Goal: Navigation & Orientation: Find specific page/section

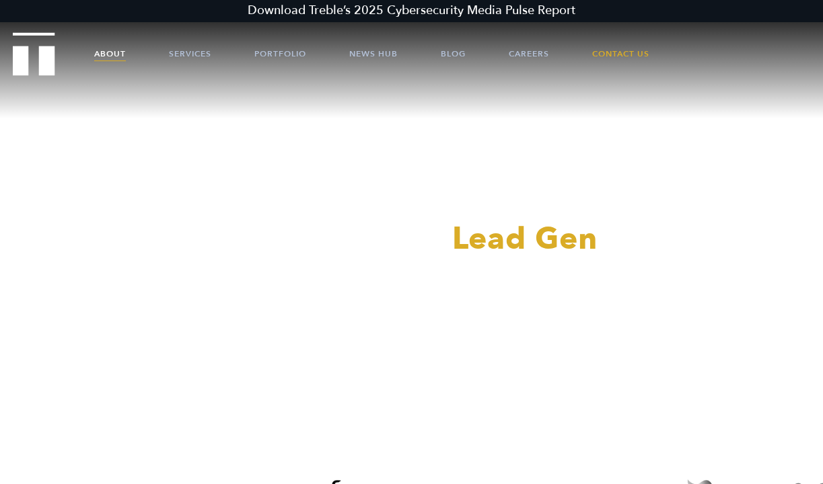
click at [104, 52] on link "About" at bounding box center [110, 54] width 32 height 40
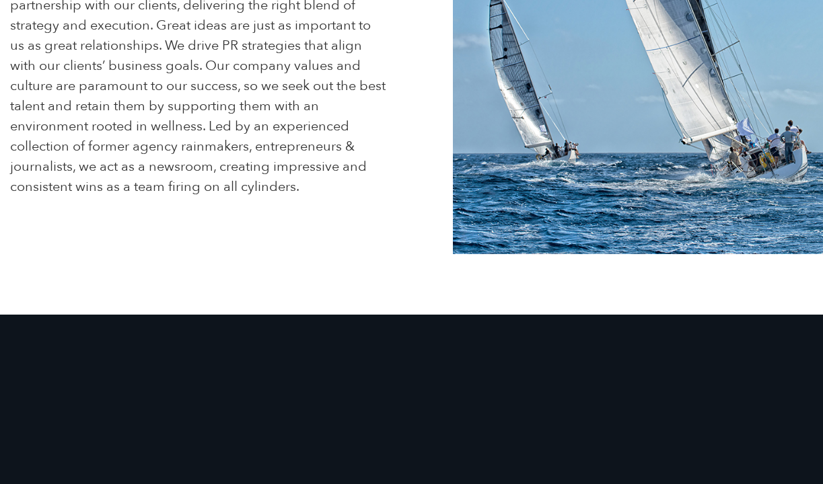
scroll to position [604, 0]
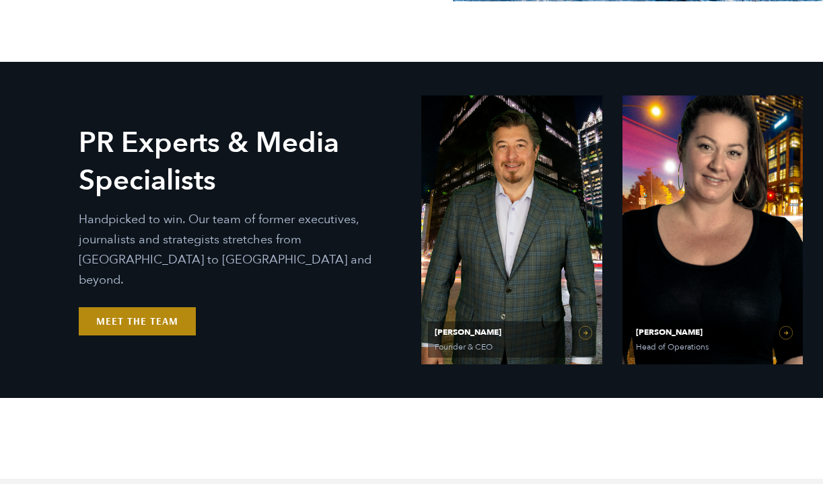
click at [140, 311] on link "Meet the Team" at bounding box center [137, 322] width 117 height 28
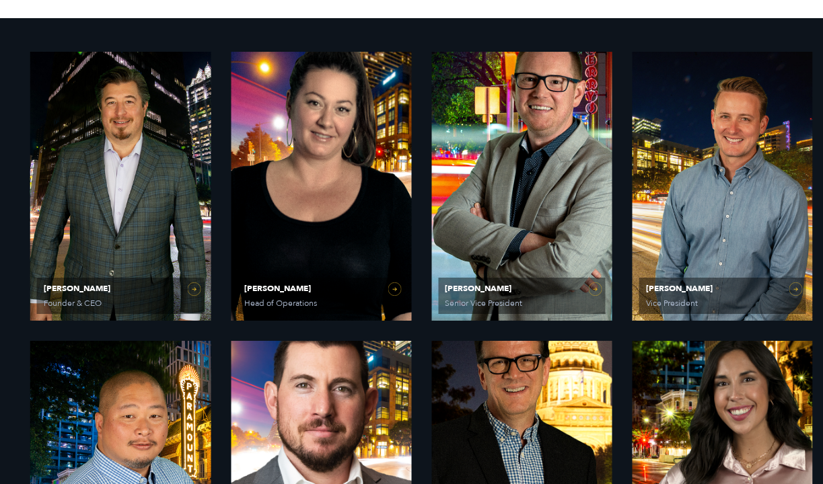
scroll to position [818, 0]
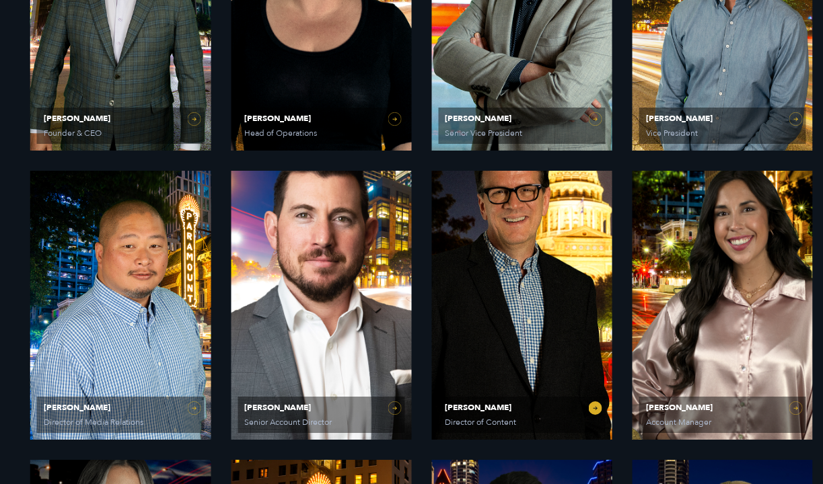
click at [484, 409] on span "Jeff Beckham" at bounding box center [521, 408] width 153 height 8
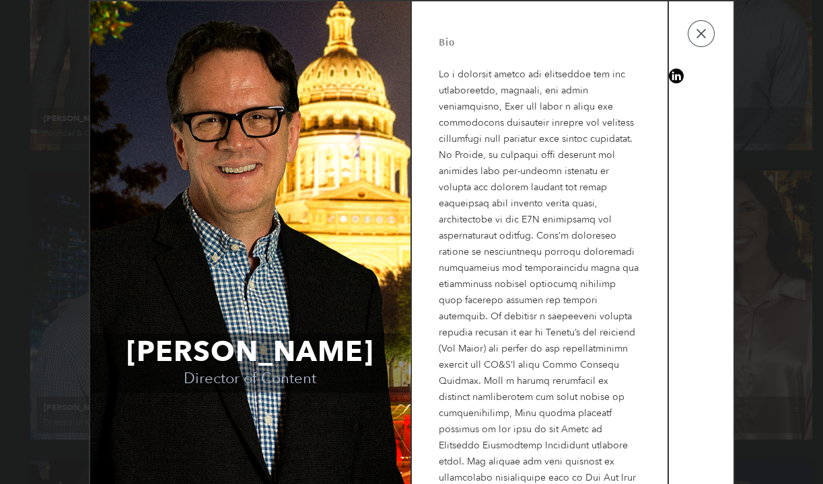
click at [462, 86] on p at bounding box center [540, 284] width 203 height 469
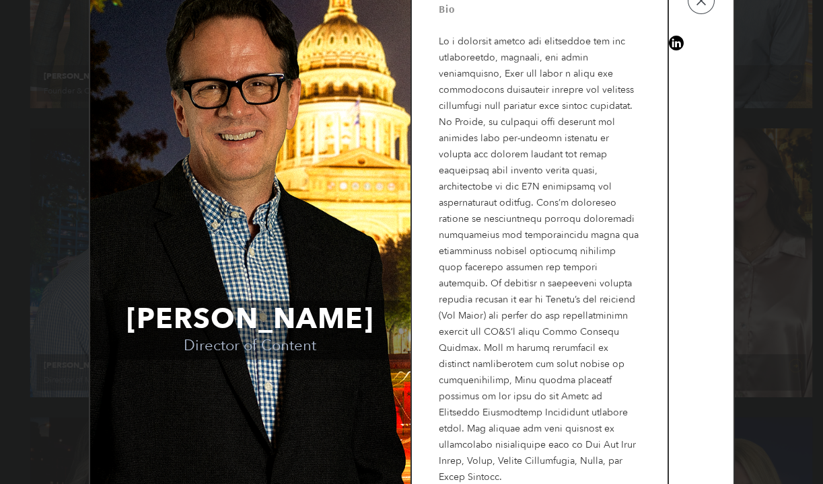
scroll to position [862, 0]
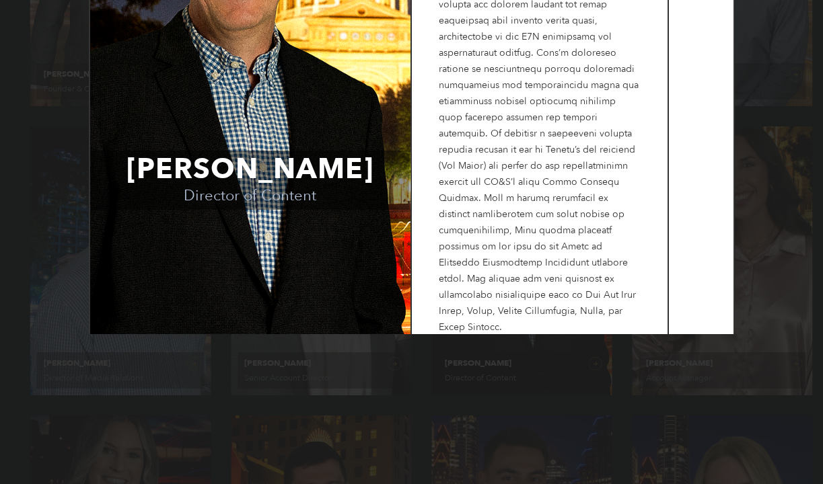
drag, startPoint x: 482, startPoint y: 467, endPoint x: 505, endPoint y: 530, distance: 66.6
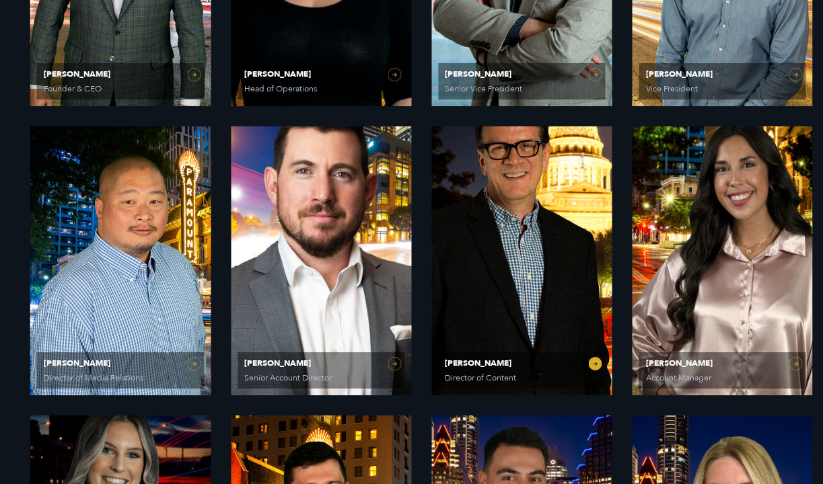
click at [507, 332] on link "Jeff Beckham Director of Content" at bounding box center [521, 261] width 180 height 269
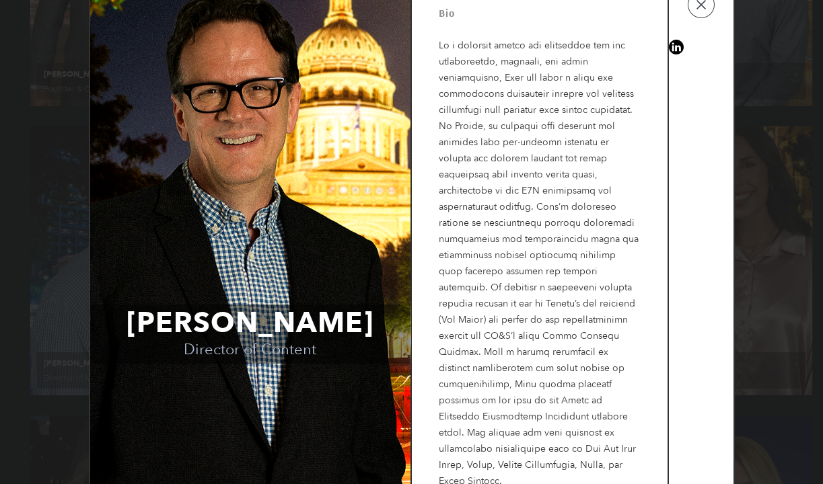
scroll to position [33, 0]
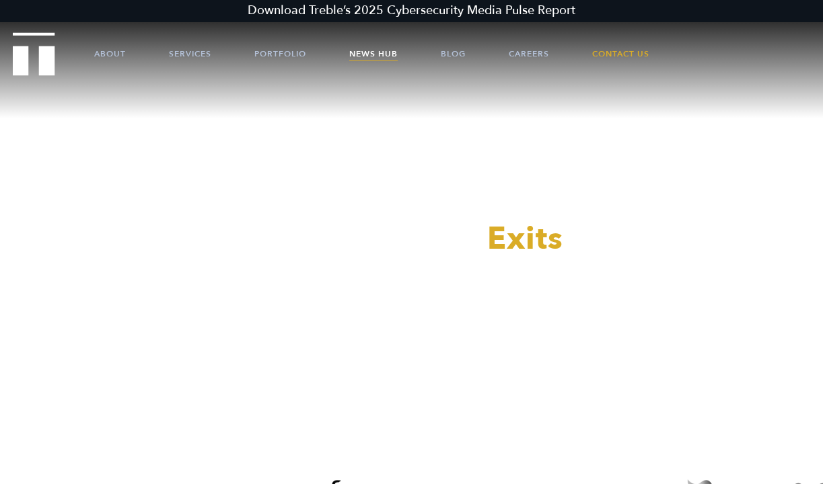
click at [382, 54] on link "News Hub" at bounding box center [373, 54] width 48 height 40
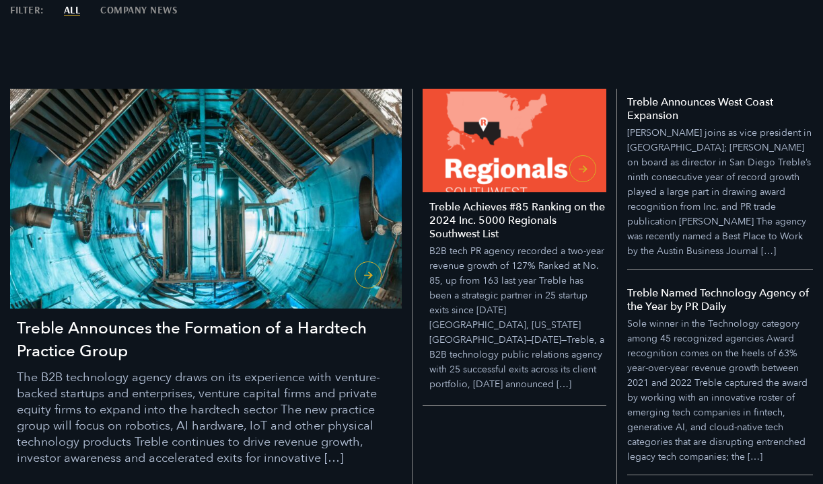
scroll to position [268, 0]
